Goal: Task Accomplishment & Management: Use online tool/utility

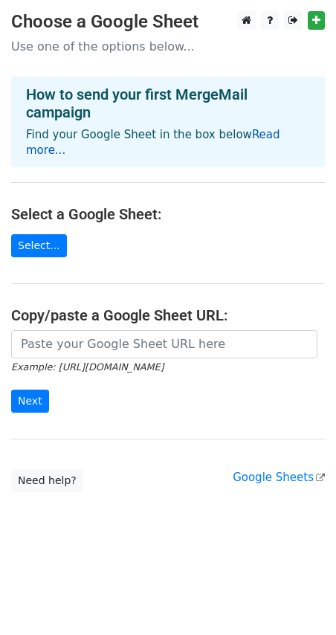
click at [259, 137] on link "Read more..." at bounding box center [153, 142] width 254 height 29
click at [44, 234] on link "Select..." at bounding box center [39, 245] width 56 height 23
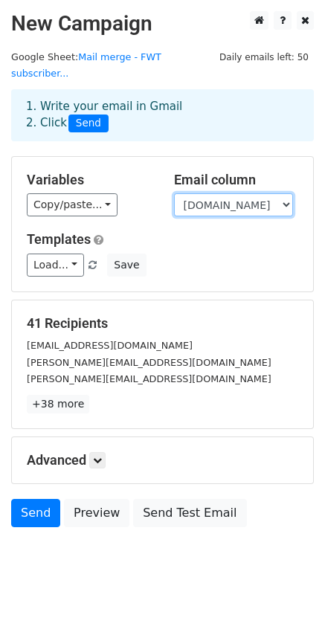
click at [216, 193] on select "subscriptions.plan_id customers.first_name customers.last_name customers.email" at bounding box center [233, 204] width 119 height 23
click at [174, 193] on select "subscriptions.plan_id customers.first_name customers.last_name customers.email" at bounding box center [233, 204] width 119 height 23
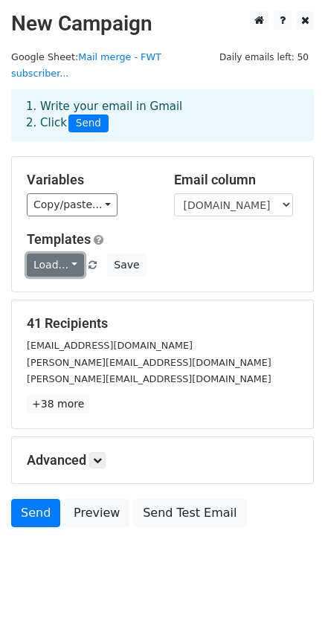
click at [72, 253] on link "Load..." at bounding box center [55, 264] width 57 height 23
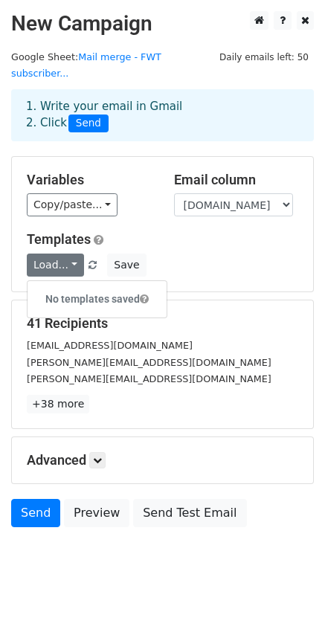
click at [170, 253] on div "Load... No templates saved Save" at bounding box center [163, 264] width 294 height 23
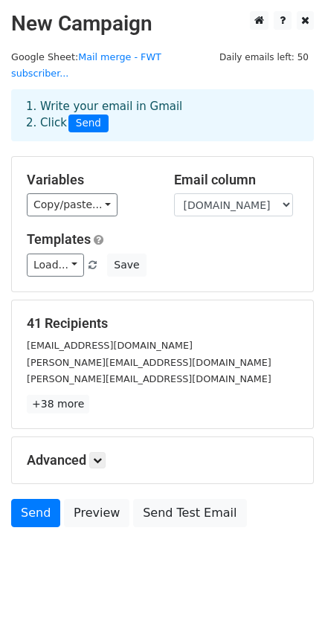
scroll to position [1, 0]
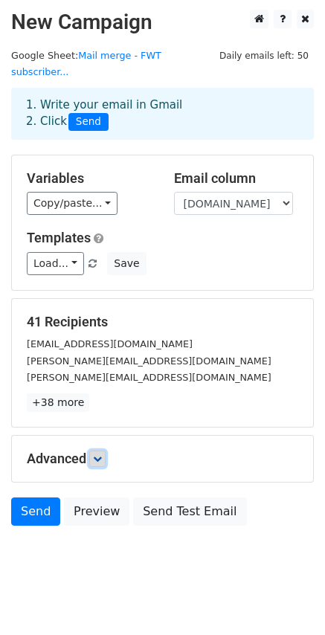
click at [100, 454] on icon at bounding box center [97, 458] width 9 height 9
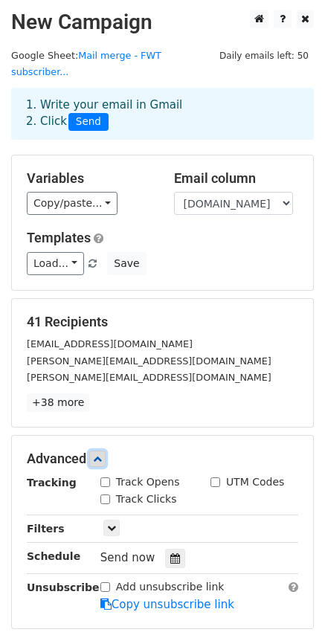
scroll to position [147, 0]
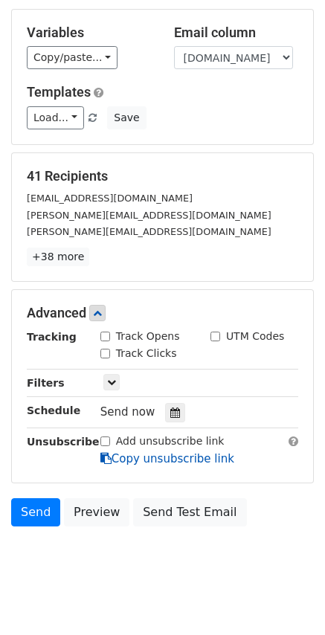
click at [146, 452] on link "Copy unsubscribe link" at bounding box center [167, 458] width 134 height 13
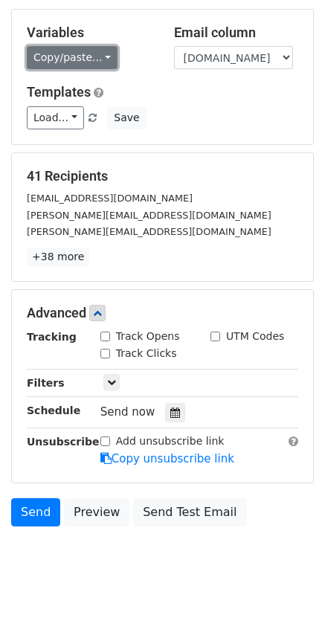
click at [90, 46] on link "Copy/paste..." at bounding box center [72, 57] width 91 height 23
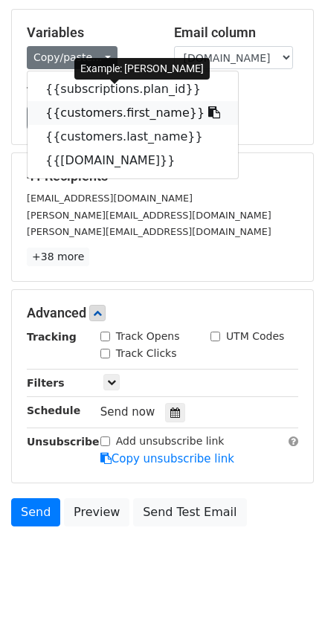
click at [161, 101] on link "{{customers.first_name}}" at bounding box center [133, 113] width 210 height 24
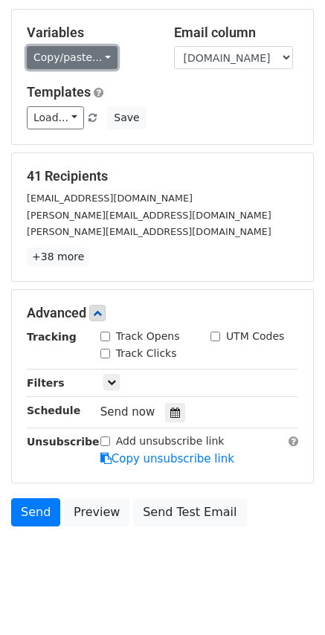
click at [99, 46] on link "Copy/paste..." at bounding box center [72, 57] width 91 height 23
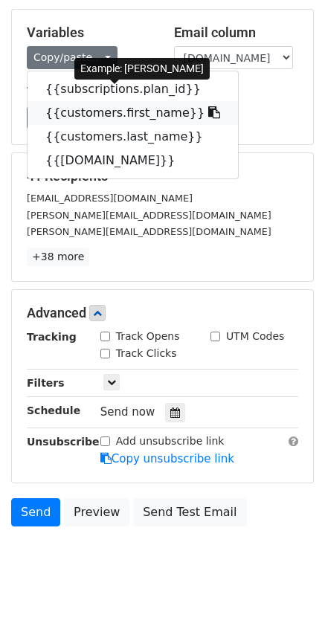
click at [96, 101] on link "{{customers.first_name}}" at bounding box center [133, 113] width 210 height 24
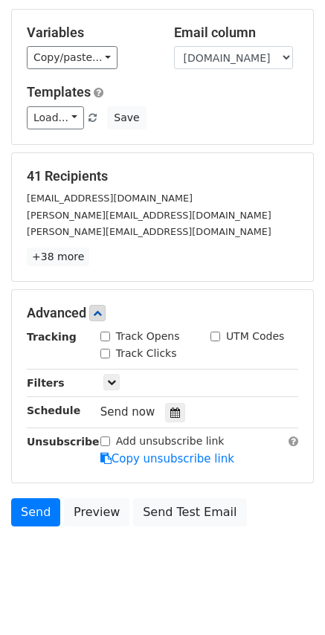
click at [110, 329] on div "Track Opens" at bounding box center [140, 337] width 80 height 16
click at [102, 332] on input "Track Opens" at bounding box center [105, 337] width 10 height 10
checkbox input "true"
click at [170, 407] on icon at bounding box center [175, 412] width 10 height 10
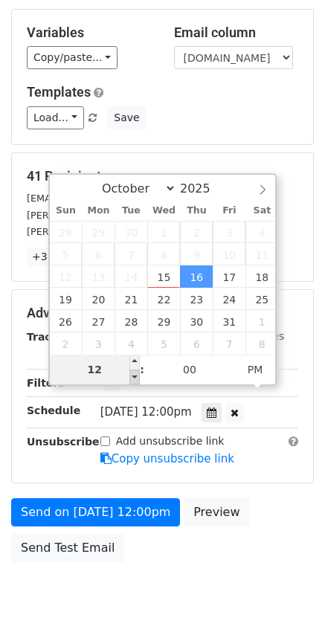
type input "2025-10-16 11:00"
type input "11"
click at [132, 378] on span at bounding box center [134, 376] width 10 height 15
type input "2025-10-16 10:00"
type input "10"
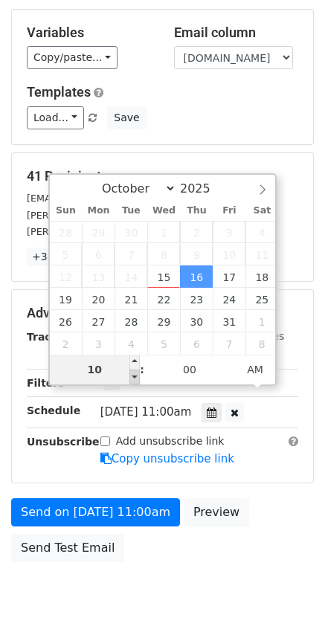
click at [132, 378] on span at bounding box center [134, 376] width 10 height 15
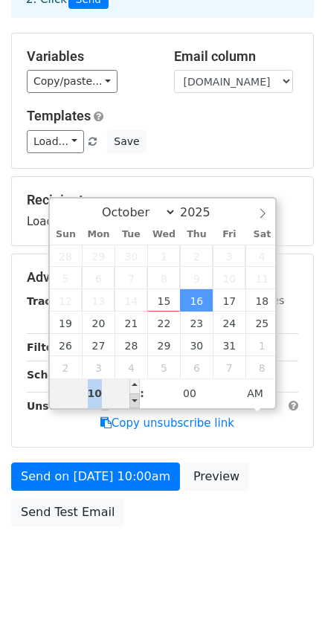
click at [132, 378] on div "10 : 00 AM" at bounding box center [163, 393] width 226 height 30
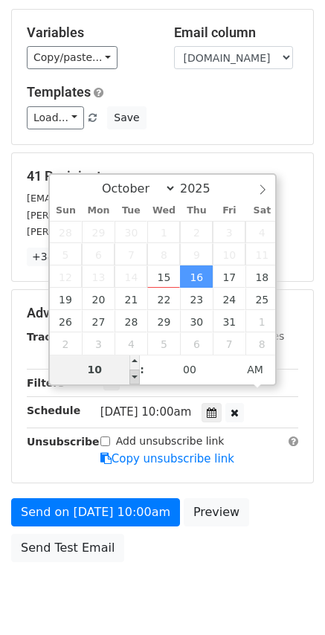
click at [134, 404] on div "Thu, Oct 16, 10:00am 2025-10-16 10:00" at bounding box center [187, 412] width 175 height 20
type input "2025-10-16 09:00"
type input "09"
click at [133, 378] on span at bounding box center [134, 376] width 10 height 15
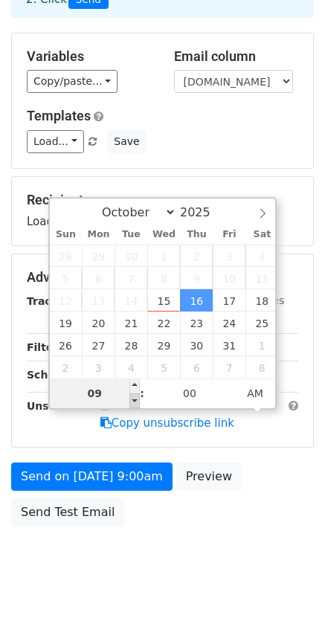
type input "[DATE] 08:00"
type input "08"
click at [133, 403] on span at bounding box center [134, 400] width 10 height 15
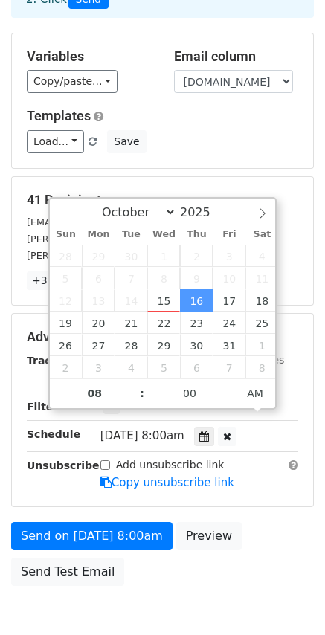
scroll to position [147, 0]
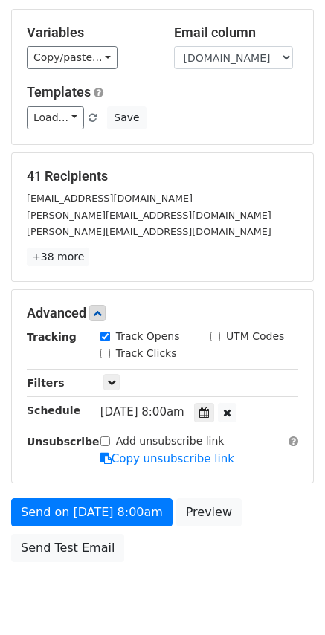
click at [175, 547] on div "Send on [DATE] 8:00am Preview Send Test Email" at bounding box center [162, 533] width 325 height 71
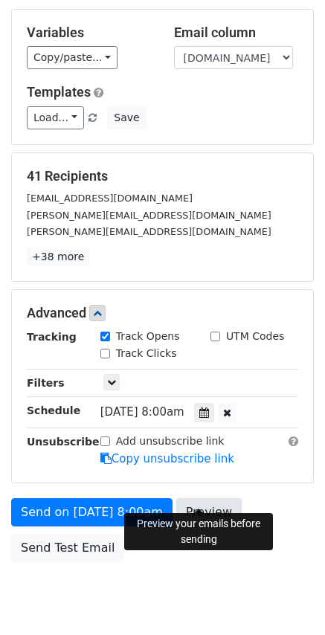
click at [198, 503] on link "Preview" at bounding box center [208, 512] width 65 height 28
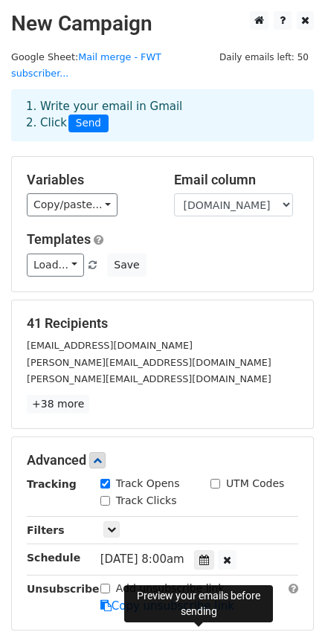
scroll to position [183, 0]
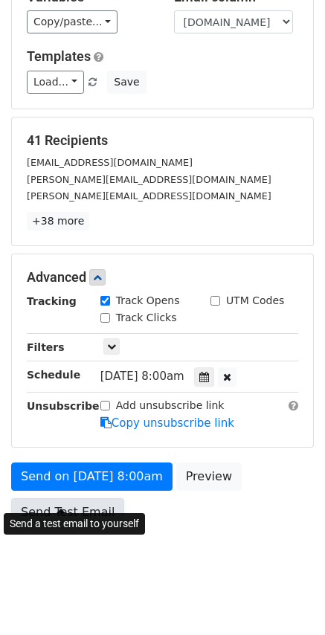
click at [58, 498] on link "Send Test Email" at bounding box center [67, 512] width 113 height 28
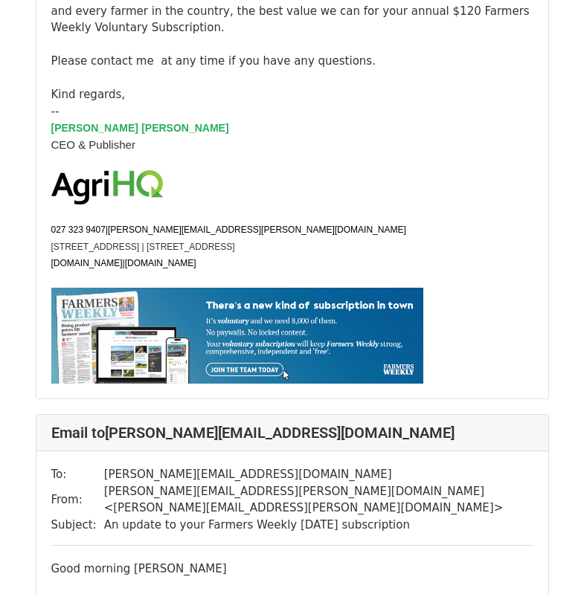
scroll to position [3865, 0]
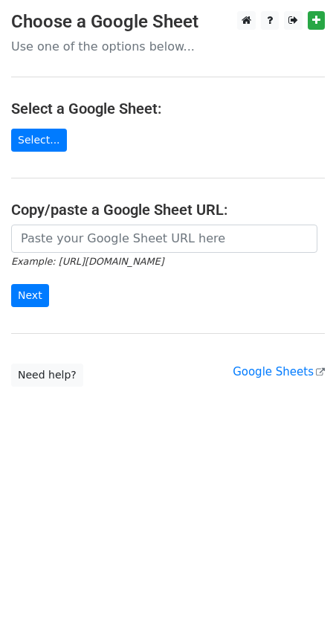
click at [94, 51] on p "Use one of the options below..." at bounding box center [168, 47] width 314 height 16
drag, startPoint x: 142, startPoint y: 45, endPoint x: 91, endPoint y: 74, distance: 58.6
click at [142, 45] on p "Use one of the options below..." at bounding box center [168, 47] width 314 height 16
click at [18, 136] on link "Select..." at bounding box center [39, 140] width 56 height 23
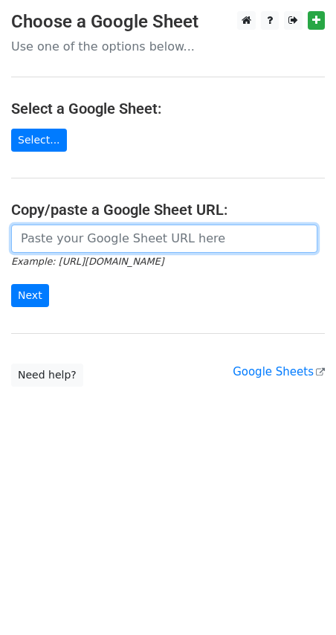
click at [100, 245] on input "url" at bounding box center [164, 238] width 306 height 28
paste input "[URL][DOMAIN_NAME]"
type input "[URL][DOMAIN_NAME]"
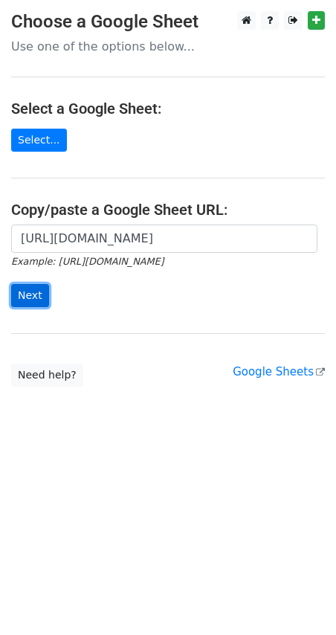
click at [20, 288] on input "Next" at bounding box center [30, 295] width 38 height 23
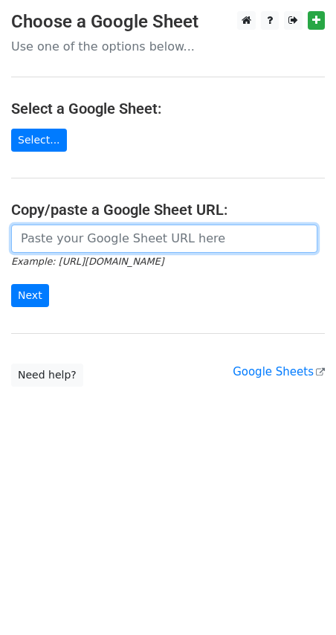
click at [71, 235] on input "url" at bounding box center [164, 238] width 306 height 28
click at [202, 237] on input "url" at bounding box center [164, 238] width 306 height 28
paste input "https://docs.google.com/spreadsheets/d/1AuIRrembkn16iWAn3tlhY_ptackhIaWePClF8-L…"
type input "https://docs.google.com/spreadsheets/d/1AuIRrembkn16iWAn3tlhY_ptackhIaWePClF8-L…"
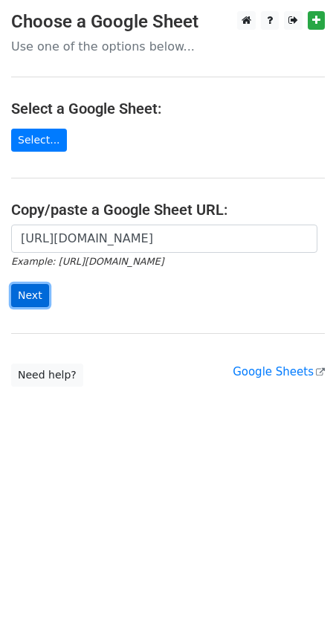
click at [34, 299] on input "Next" at bounding box center [30, 295] width 38 height 23
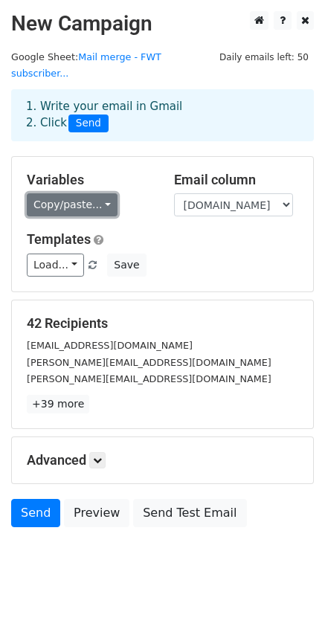
click at [103, 193] on link "Copy/paste..." at bounding box center [72, 204] width 91 height 23
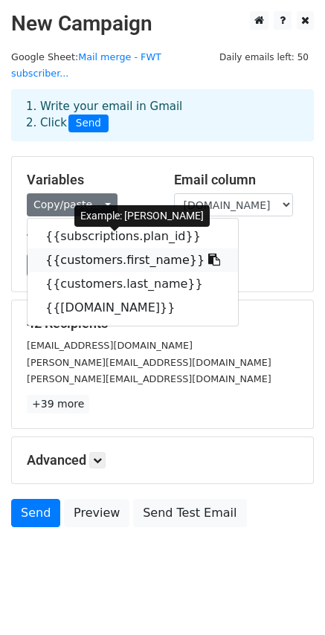
click at [123, 248] on link "{{customers.first_name}}" at bounding box center [133, 260] width 210 height 24
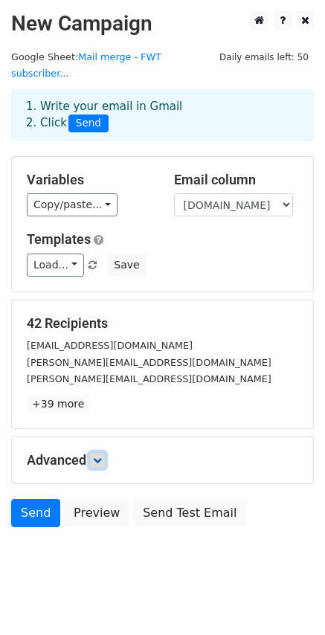
click at [102, 456] on icon at bounding box center [97, 460] width 9 height 9
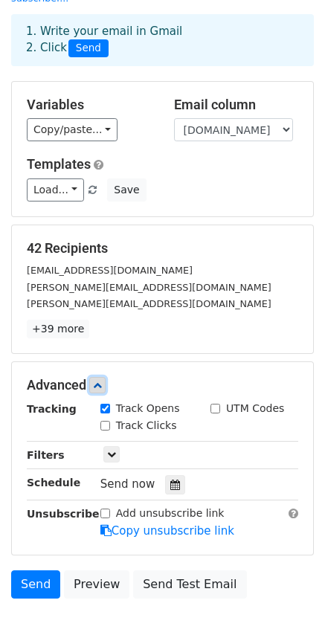
scroll to position [147, 0]
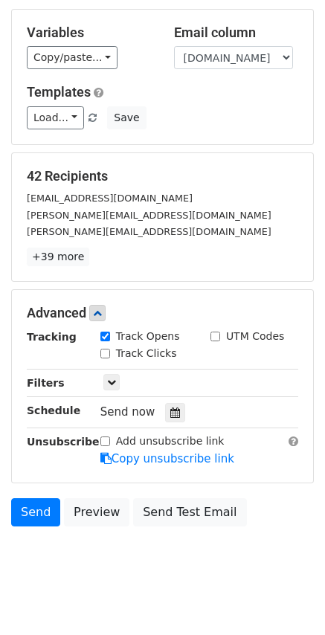
click at [131, 433] on label "Add unsubscribe link" at bounding box center [170, 441] width 109 height 16
click at [110, 436] on input "Add unsubscribe link" at bounding box center [105, 441] width 10 height 10
click at [131, 433] on label "Add unsubscribe link" at bounding box center [170, 441] width 109 height 16
click at [110, 436] on input "Add unsubscribe link" at bounding box center [105, 441] width 10 height 10
checkbox input "false"
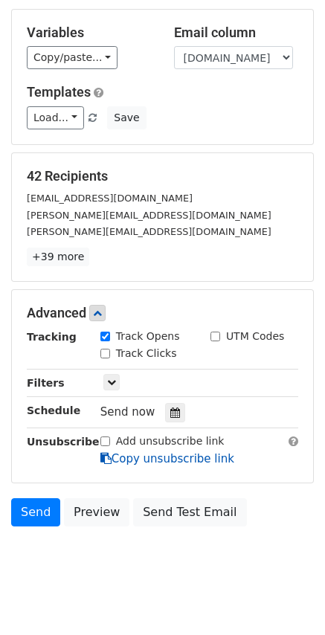
click at [151, 452] on link "Copy unsubscribe link" at bounding box center [167, 458] width 134 height 13
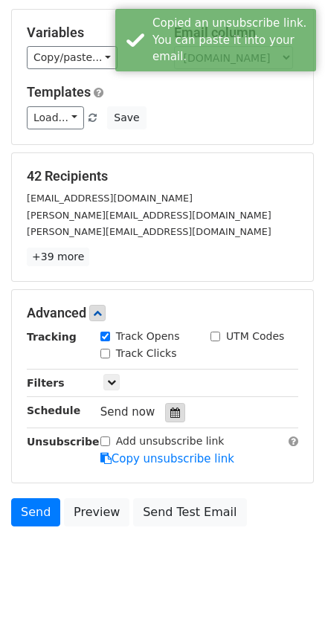
click at [170, 407] on icon at bounding box center [175, 412] width 10 height 10
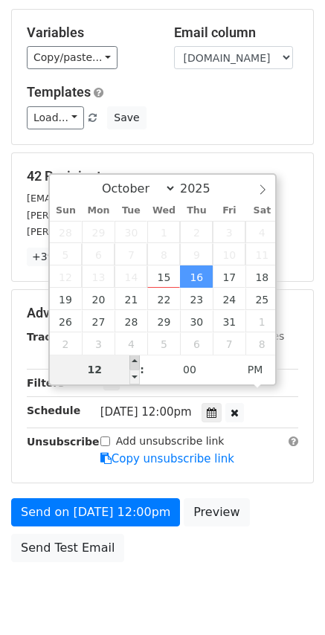
type input "[DATE] 13:00"
type input "01"
click at [136, 363] on span at bounding box center [134, 362] width 10 height 15
type input "[DATE] 14:00"
type input "02"
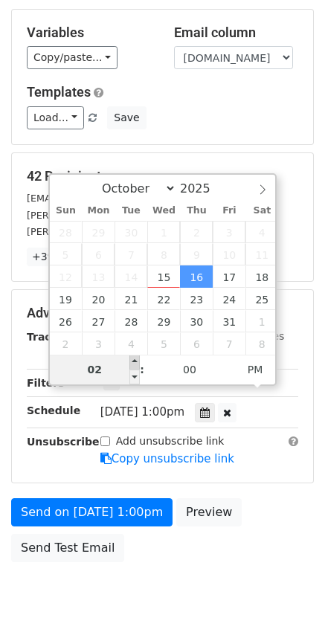
click at [136, 363] on span at bounding box center [134, 362] width 10 height 15
type input "[DATE] 15:00"
type input "03"
click at [137, 366] on span at bounding box center [134, 362] width 10 height 15
type input "[DATE] 16:00"
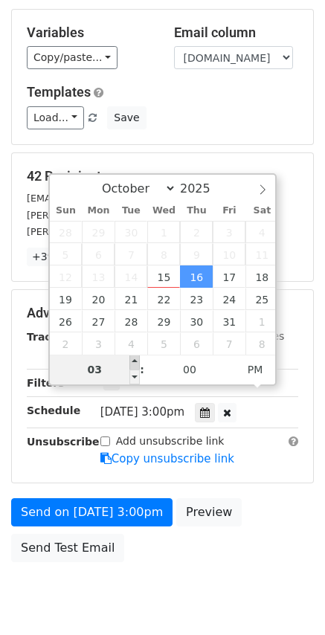
type input "04"
click at [136, 366] on span at bounding box center [134, 362] width 10 height 15
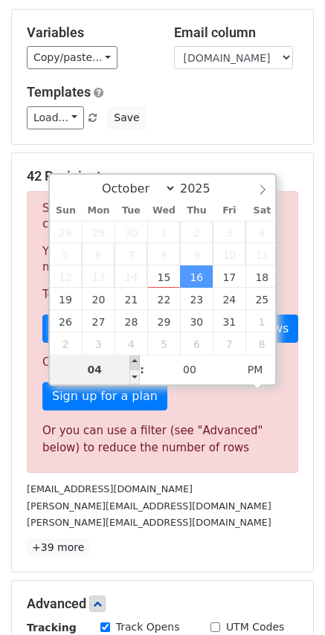
type input "[DATE] 17:00"
type input "05"
click at [135, 364] on span at bounding box center [134, 362] width 10 height 15
type input "[DATE] 16:00"
type input "04"
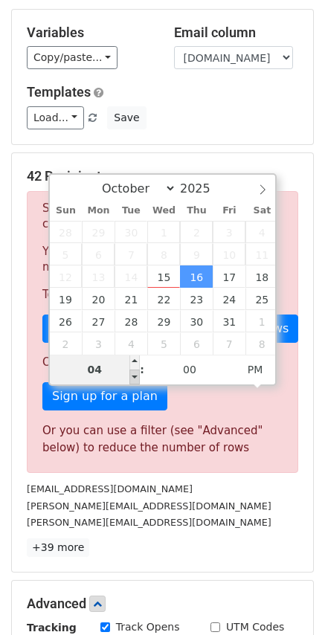
click at [137, 376] on span at bounding box center [134, 376] width 10 height 15
type input "[DATE] 16:00"
select select "10"
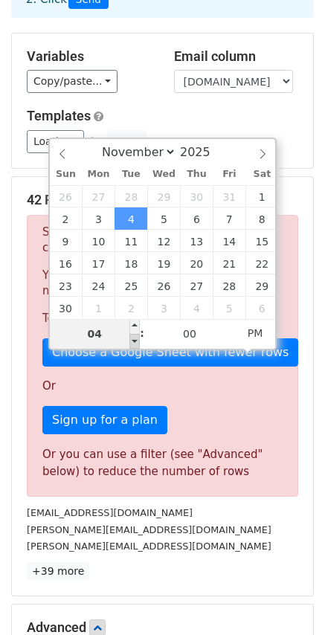
type input "[DATE] 15:00"
type input "03"
click at [132, 343] on span at bounding box center [134, 341] width 10 height 15
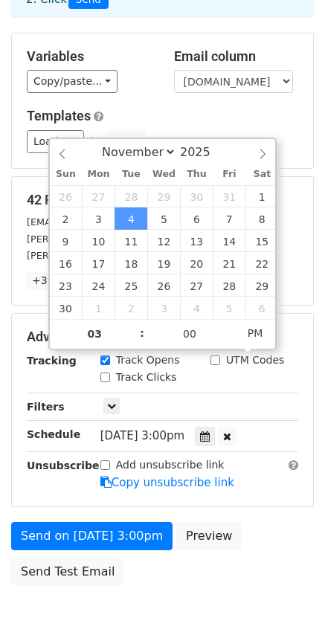
select select "9"
click at [57, 148] on div "October November [DATE]" at bounding box center [163, 151] width 226 height 25
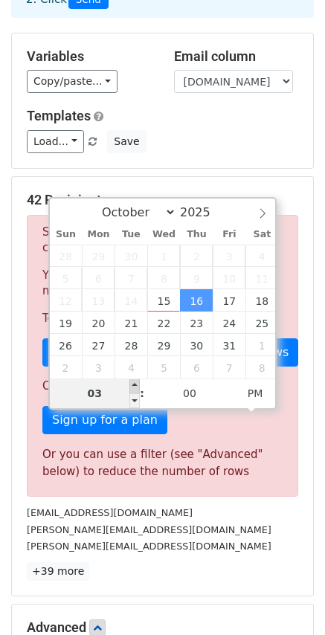
type input "[DATE] 16:00"
type input "04"
click at [136, 384] on span at bounding box center [134, 385] width 10 height 15
type input "[DATE] 17:00"
type input "05"
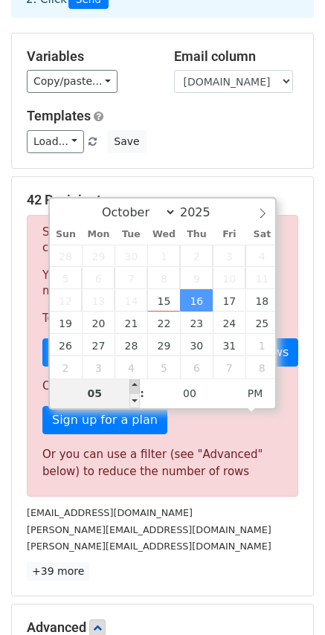
click at [136, 384] on span at bounding box center [134, 385] width 10 height 15
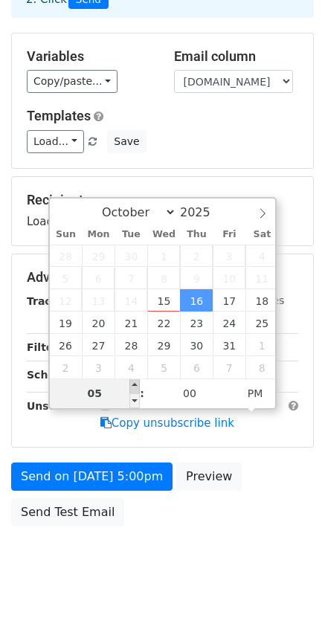
type input "[DATE] 18:00"
type input "06"
click at [136, 384] on span at bounding box center [134, 385] width 10 height 15
type input "[DATE] 19:00"
type input "07"
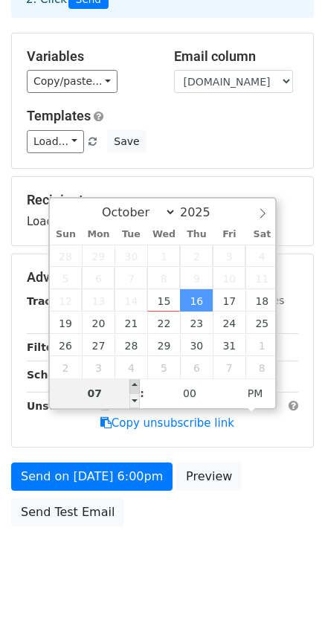
click at [135, 384] on span at bounding box center [134, 385] width 10 height 15
type input "[DATE] 20:00"
type input "08"
click at [135, 384] on span at bounding box center [134, 385] width 10 height 15
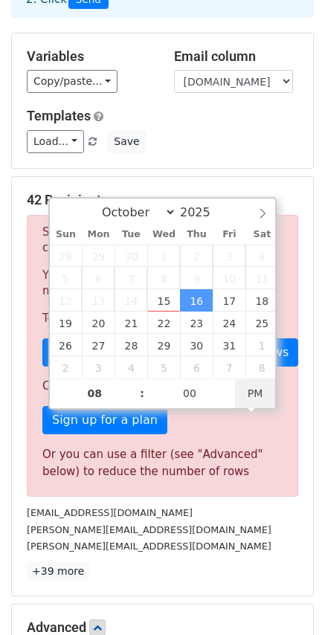
type input "[DATE] 08:00"
click at [256, 395] on span "AM" at bounding box center [255, 393] width 41 height 30
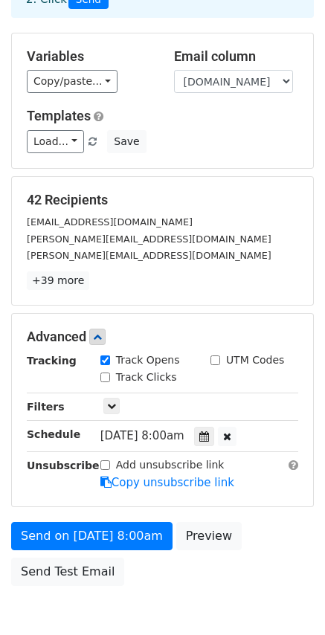
click at [181, 573] on div "Send on [DATE] 8:00am Preview Send Test Email" at bounding box center [162, 557] width 325 height 71
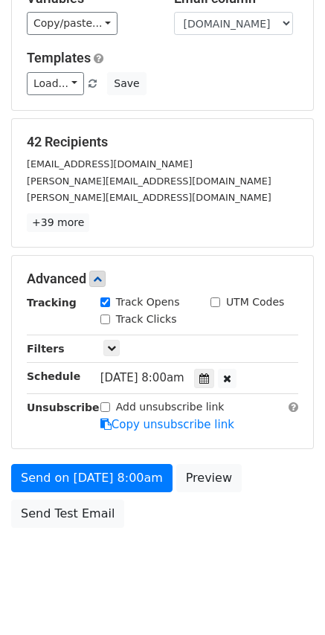
scroll to position [183, 0]
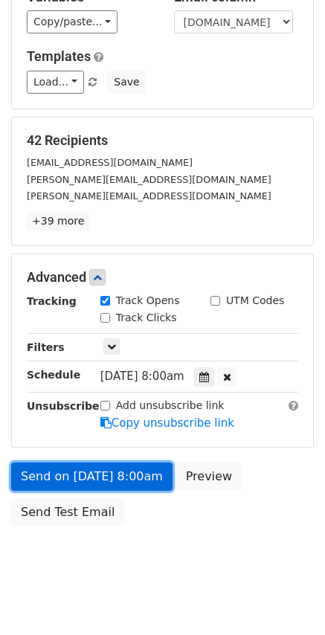
click at [115, 462] on link "Send on [DATE] 8:00am" at bounding box center [91, 476] width 161 height 28
